Goal: Information Seeking & Learning: Compare options

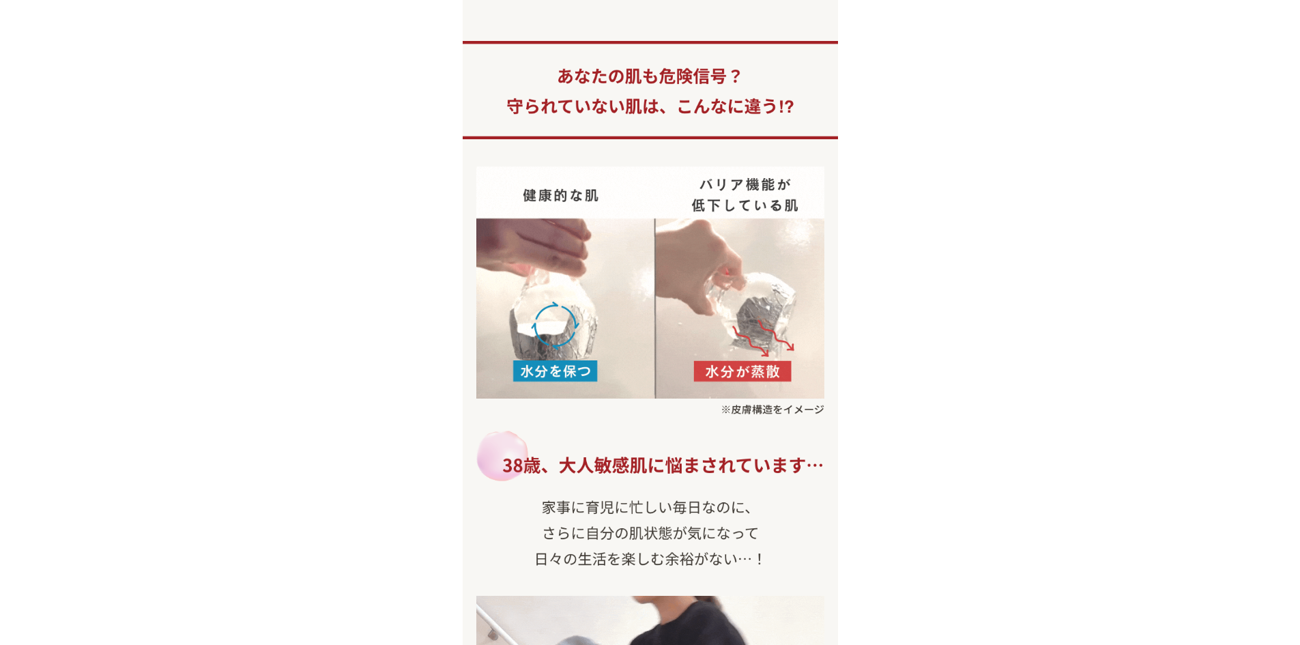
click at [827, 59] on img at bounding box center [650, 90] width 375 height 98
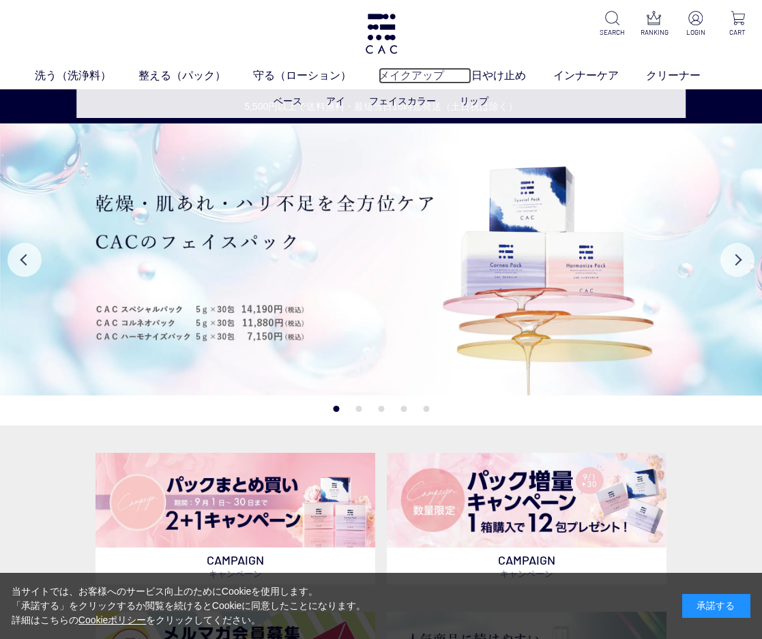
click at [381, 70] on link "メイクアップ" at bounding box center [425, 76] width 93 height 16
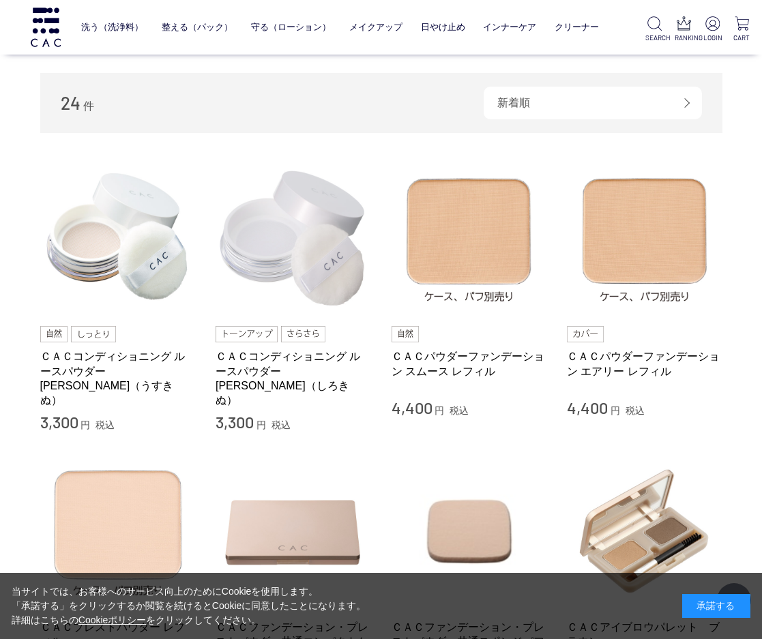
scroll to position [205, 0]
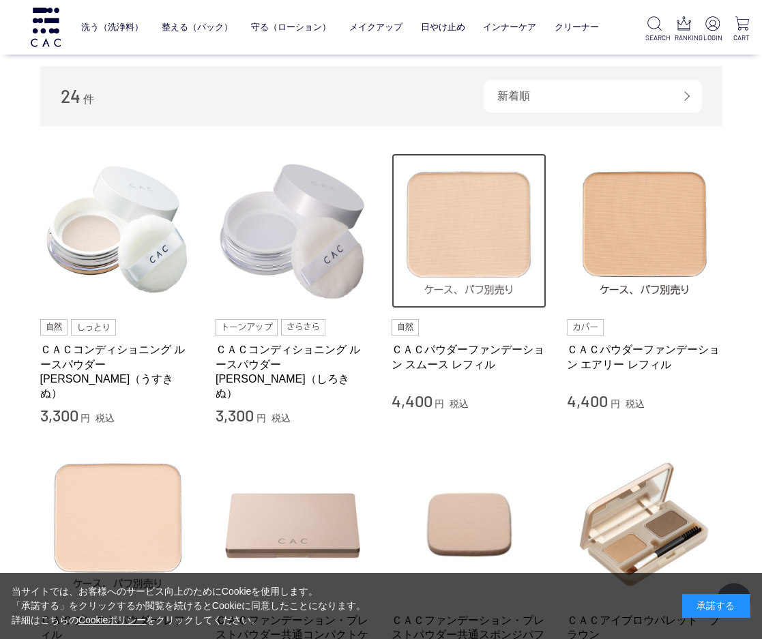
click at [536, 175] on img at bounding box center [470, 232] width 156 height 156
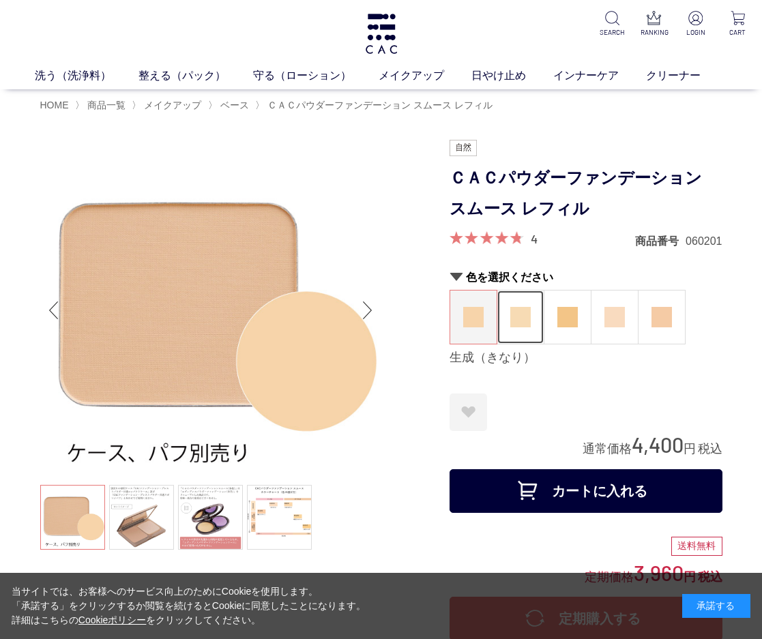
click at [525, 311] on img at bounding box center [520, 317] width 20 height 20
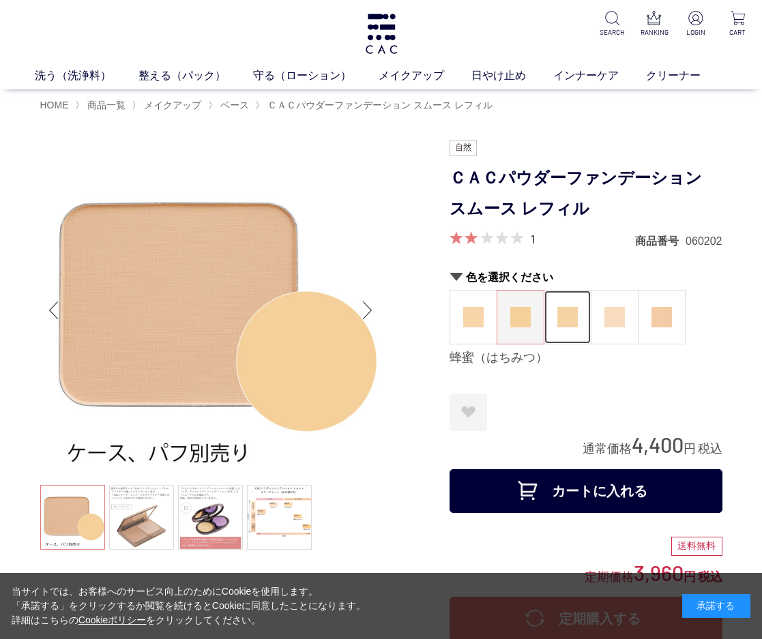
click at [564, 307] on img at bounding box center [567, 317] width 20 height 20
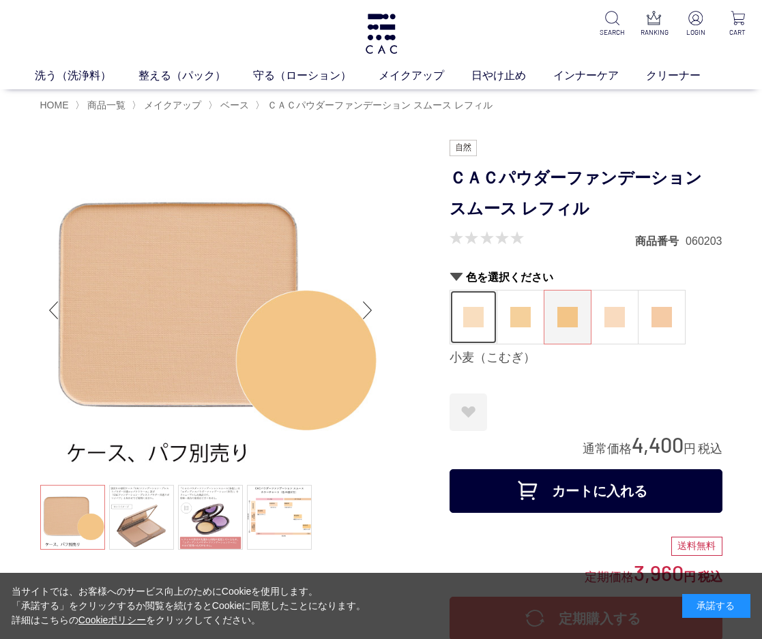
click at [468, 321] on img at bounding box center [473, 317] width 20 height 20
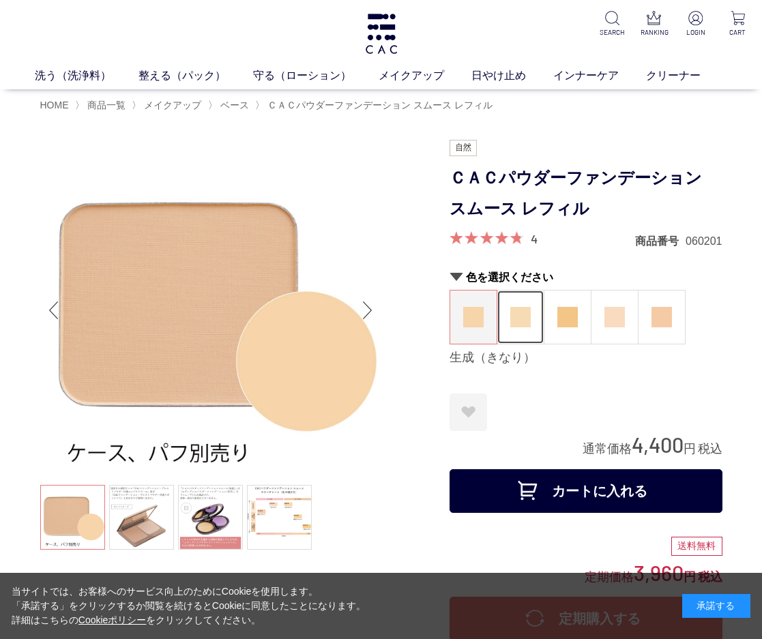
click at [511, 318] on img at bounding box center [520, 317] width 20 height 20
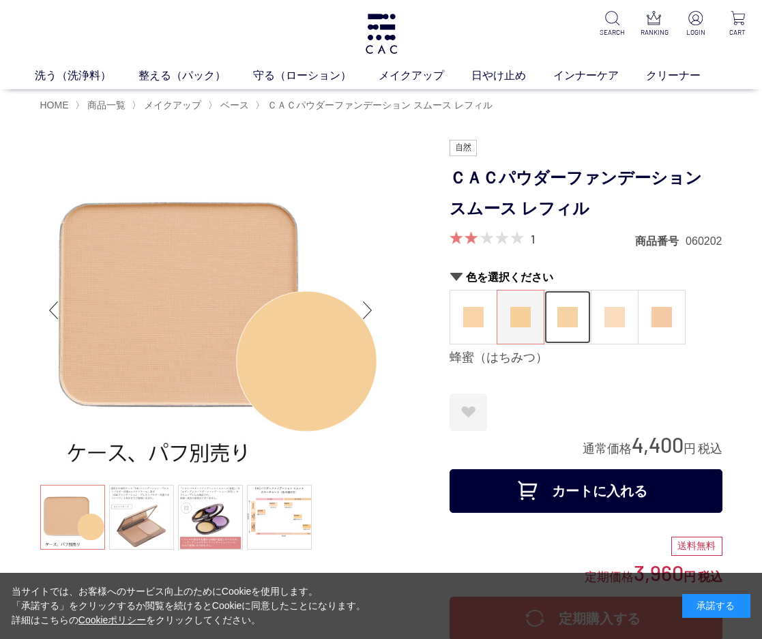
click at [562, 328] on figure at bounding box center [568, 317] width 46 height 53
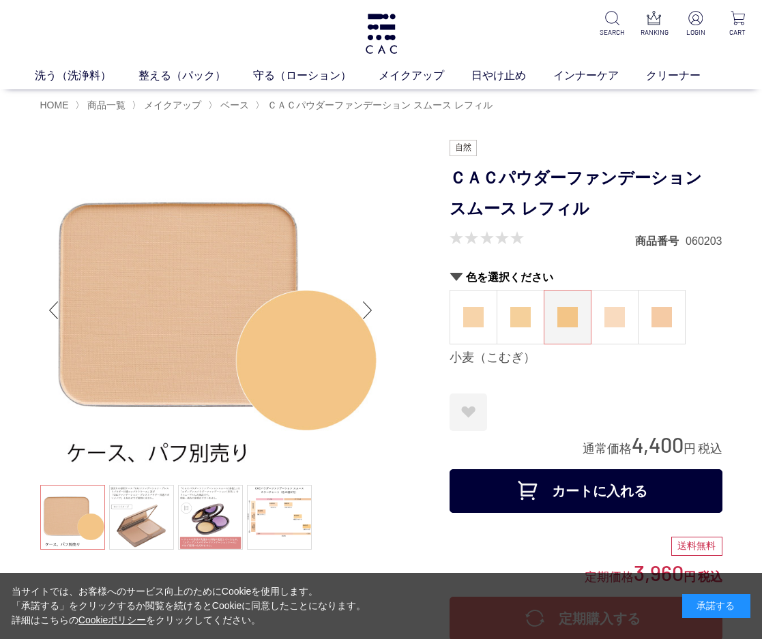
click at [552, 255] on form "ＣＡＣパウダーファンデーション スムース レフィル 商品番号 060203 色を選択ください 生成（きなり） 蜂蜜（はちみつ） 小麦（こむぎ） 桜（さくら） …" at bounding box center [586, 330] width 273 height 380
click at [605, 309] on img at bounding box center [615, 317] width 20 height 20
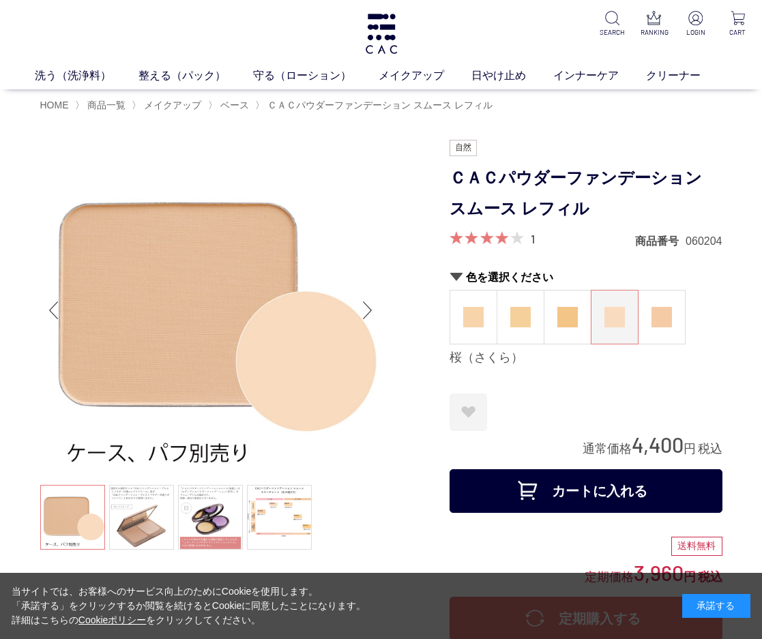
drag, startPoint x: 568, startPoint y: 382, endPoint x: 607, endPoint y: 364, distance: 43.4
click at [568, 382] on form "ＣＡＣパウダーファンデーション スムース レフィル 1 商品番号 060204 色を選択ください 生成（きなり） 蜂蜜（はちみつ） 小麦（こむぎ） 桜（さくら…" at bounding box center [586, 330] width 273 height 380
click at [663, 323] on img at bounding box center [662, 317] width 20 height 20
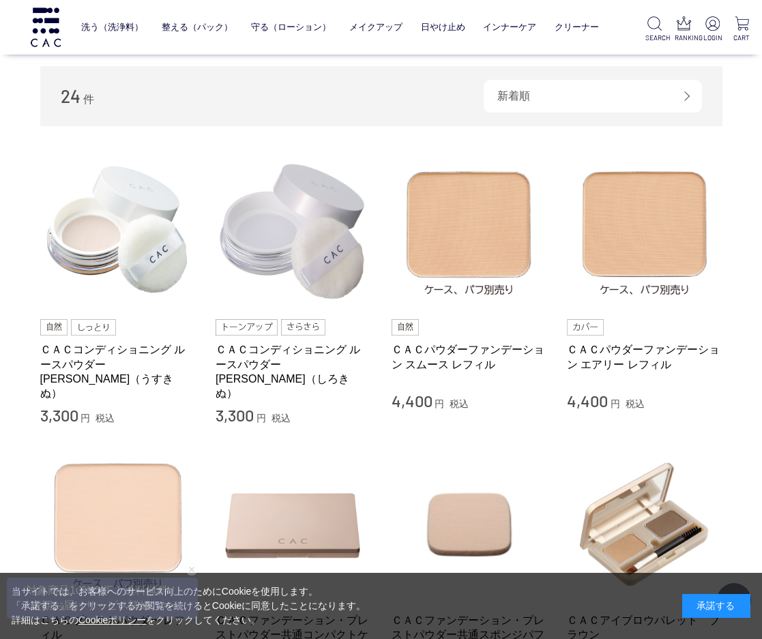
click at [557, 364] on li "ＣＡＣコンディショニング ルースパウダー 薄絹（うすきぬ） 3,300 円 税込 ＣＡＣコンディショニング ルースパウダー 白絹（しろきぬ） 3,300 円 …" at bounding box center [381, 290] width 682 height 273
click at [592, 367] on link "ＣＡＣパウダーファンデーション エアリー レフィル" at bounding box center [645, 357] width 156 height 29
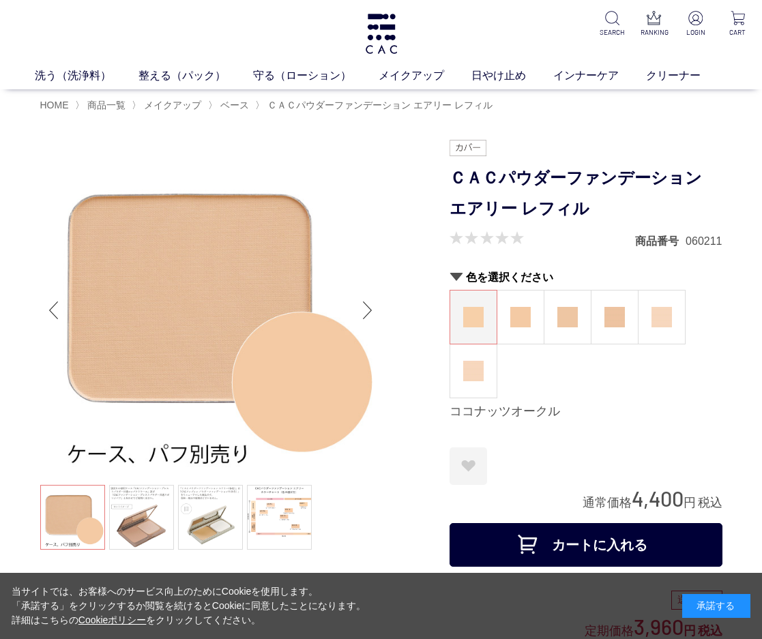
click at [480, 319] on img at bounding box center [473, 317] width 20 height 20
click at [521, 321] on img at bounding box center [520, 317] width 20 height 20
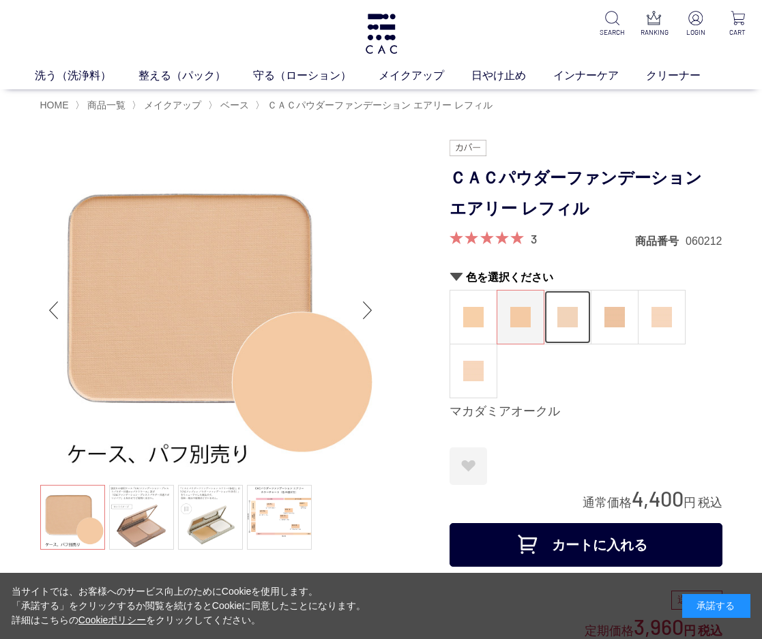
click at [549, 325] on figure at bounding box center [568, 317] width 46 height 53
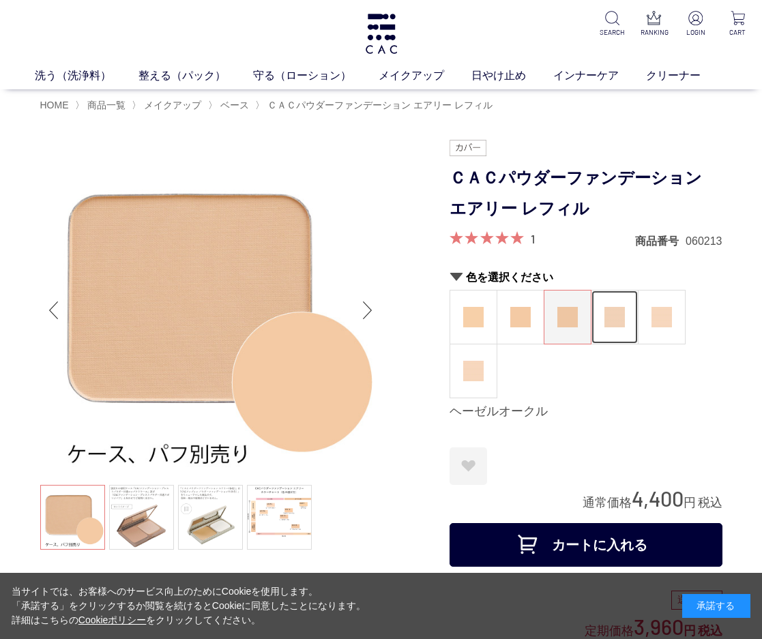
click at [602, 330] on figure at bounding box center [615, 317] width 46 height 53
click at [565, 346] on div "ココナッツオークル マカダミアオークル ヘーゼルオークル アーモンドオークル ピーチアイボリー ピーチベージュ" at bounding box center [586, 344] width 273 height 108
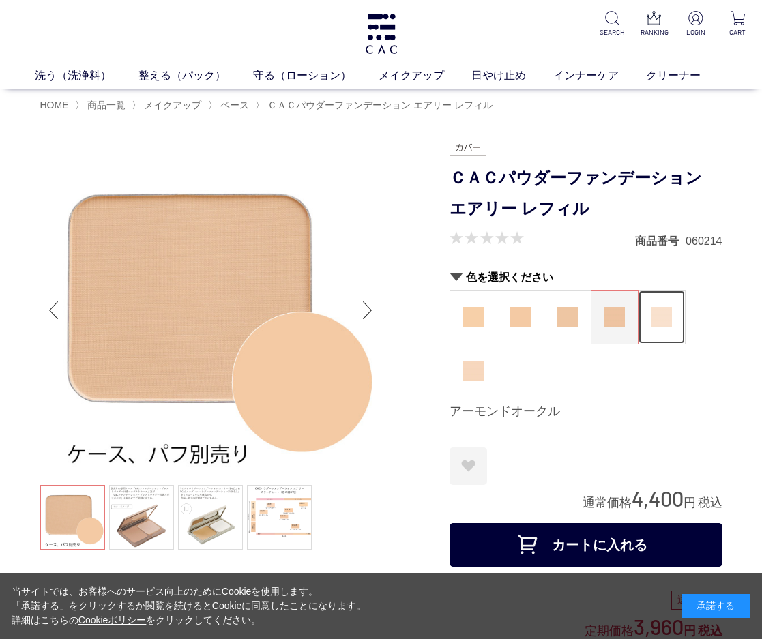
click at [670, 330] on figure at bounding box center [662, 317] width 46 height 53
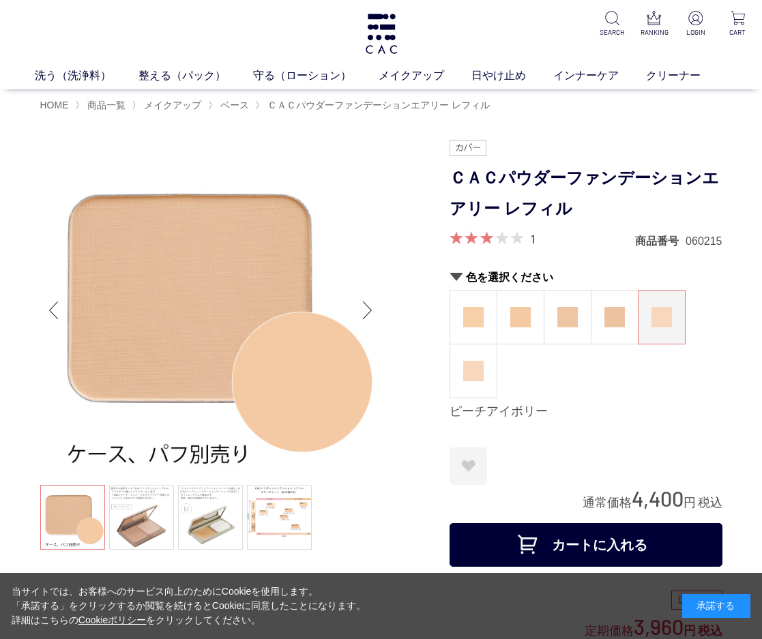
click at [535, 394] on div "ココナッツオークル マカダミアオークル ヘーゼルオークル アーモンドオークル ピーチアイボリー ピーチベージュ" at bounding box center [586, 344] width 273 height 108
click at [460, 370] on figure at bounding box center [473, 371] width 46 height 53
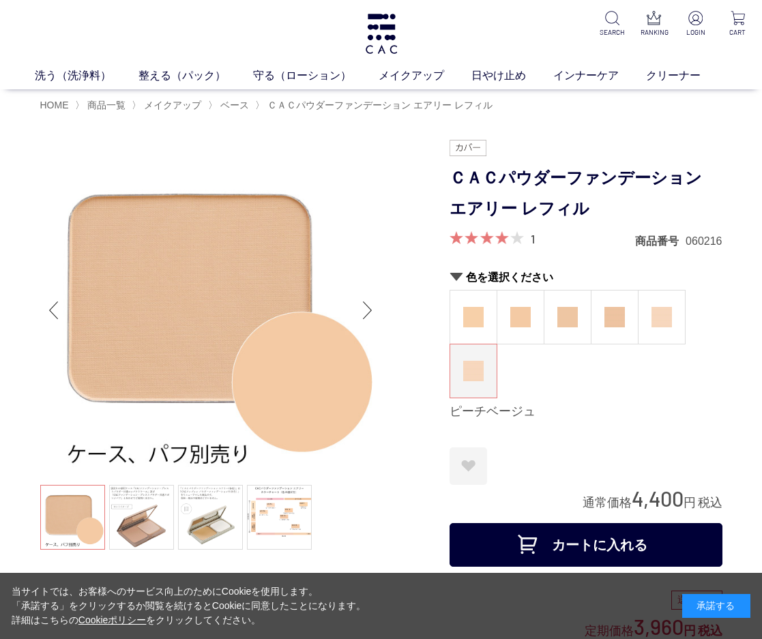
drag, startPoint x: 603, startPoint y: 461, endPoint x: 588, endPoint y: 461, distance: 15.0
click at [603, 461] on div "お気に入りに登録する お気に入りを解除しますか？ ***** OK お気に入り一覧へ" at bounding box center [586, 467] width 273 height 38
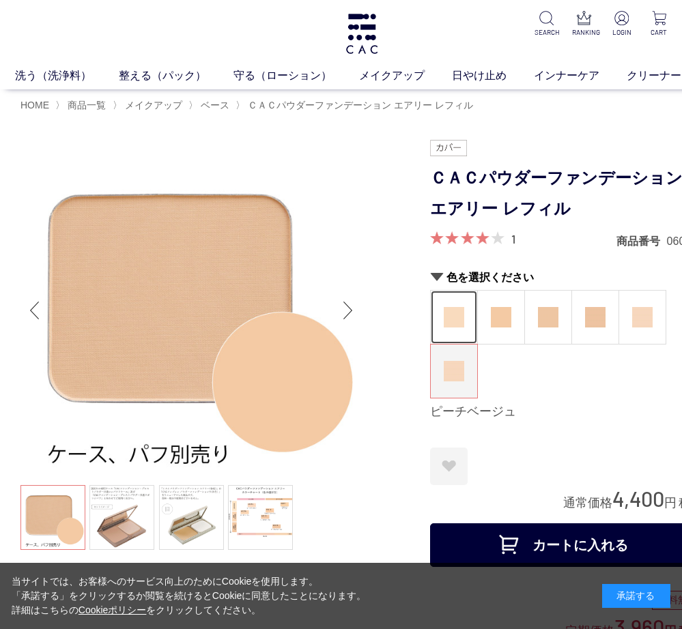
click at [456, 321] on img at bounding box center [454, 317] width 20 height 20
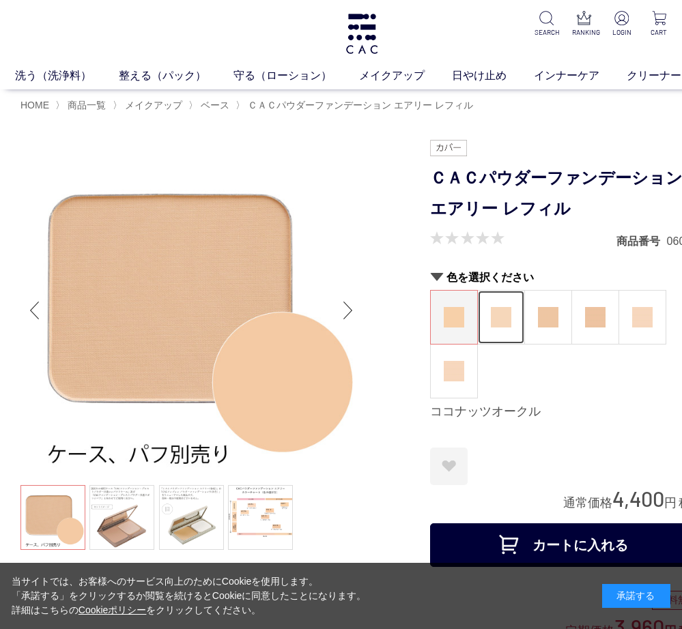
click at [499, 320] on img at bounding box center [501, 317] width 20 height 20
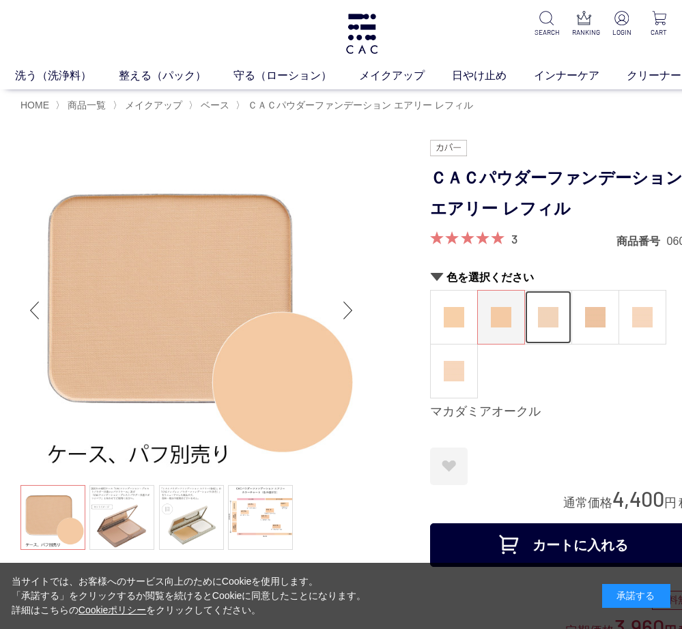
click at [553, 318] on img at bounding box center [548, 317] width 20 height 20
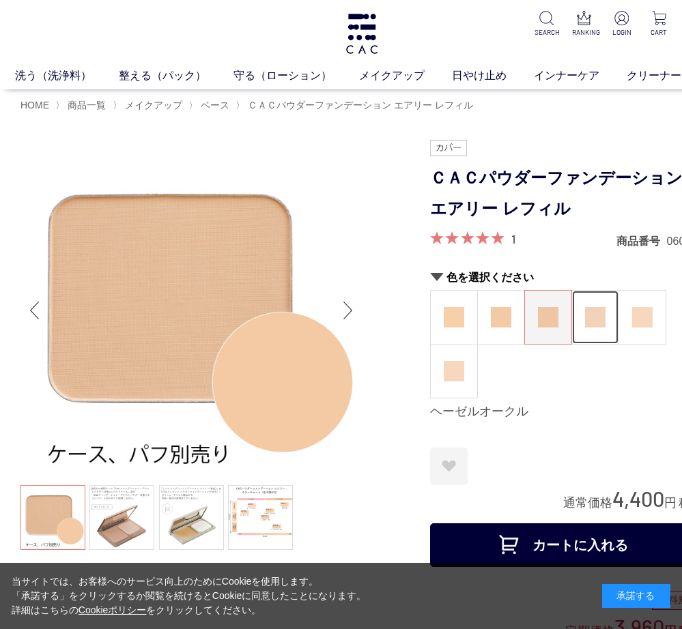
click at [599, 326] on img at bounding box center [595, 317] width 20 height 20
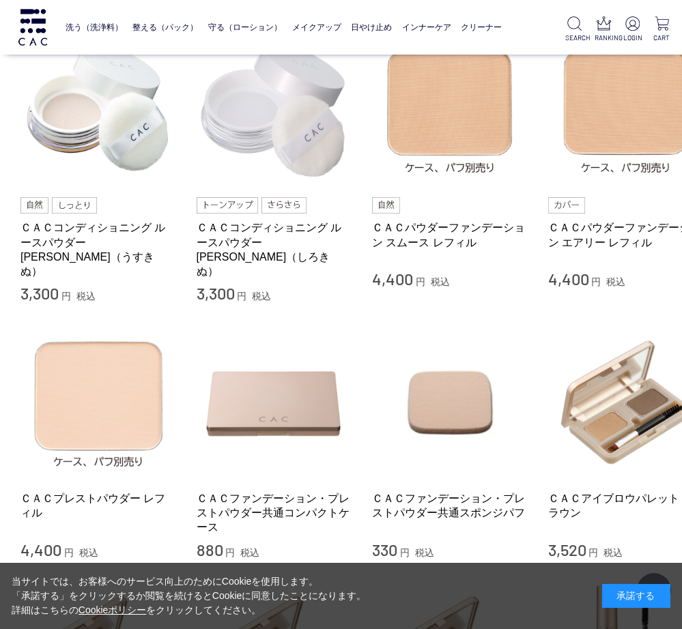
scroll to position [341, 0]
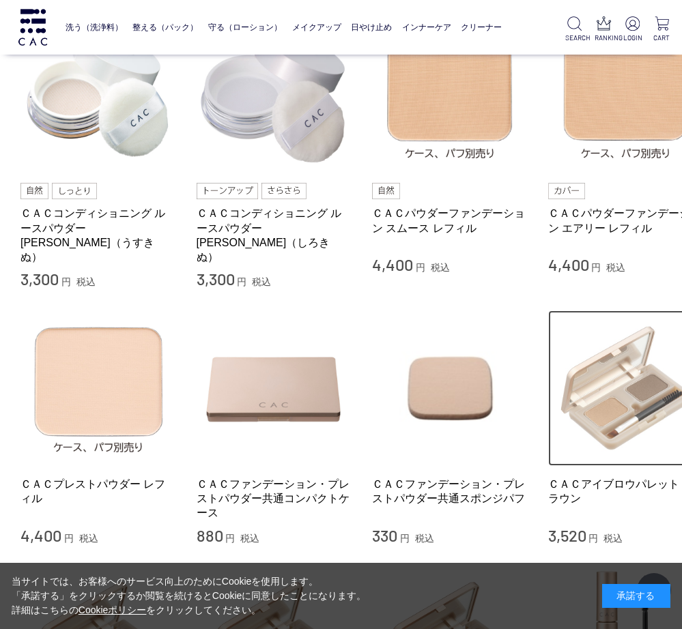
click at [562, 431] on img at bounding box center [626, 388] width 156 height 156
